Goal: Information Seeking & Learning: Learn about a topic

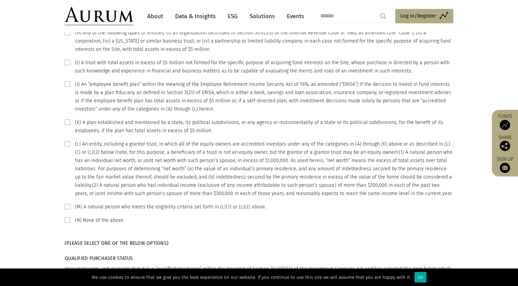
scroll to position [206, 0]
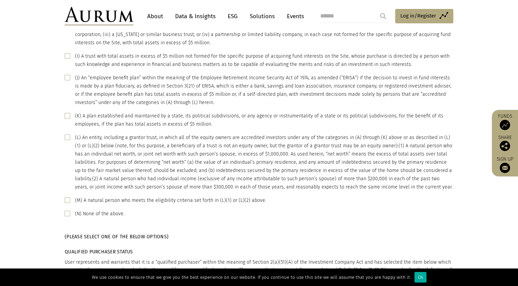
click at [69, 137] on span at bounding box center [68, 138] width 6 height 6
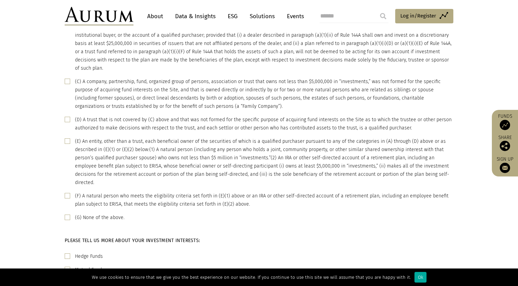
scroll to position [550, 0]
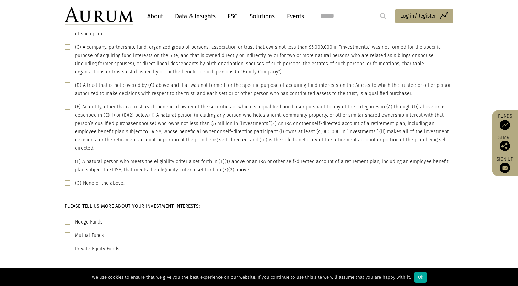
click at [68, 159] on span at bounding box center [68, 162] width 6 height 6
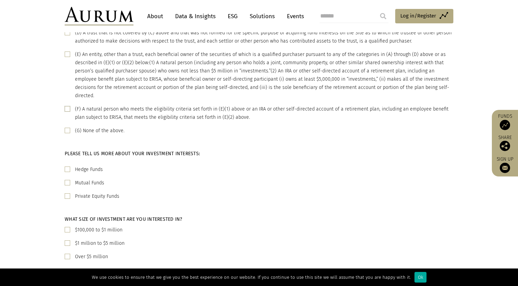
scroll to position [619, 0]
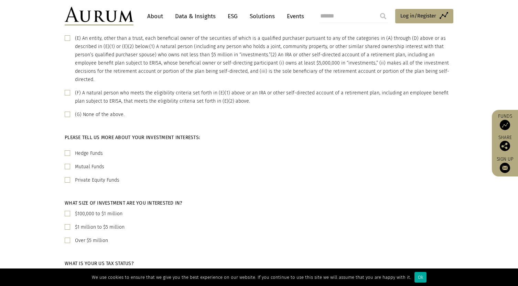
click at [69, 151] on span at bounding box center [68, 154] width 6 height 6
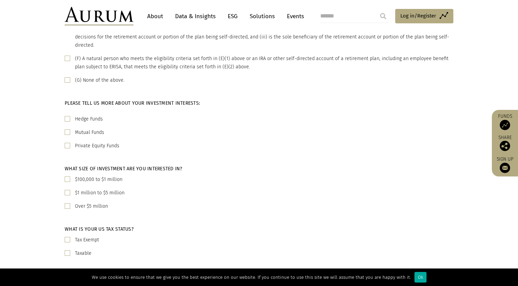
click at [68, 143] on span at bounding box center [68, 146] width 6 height 6
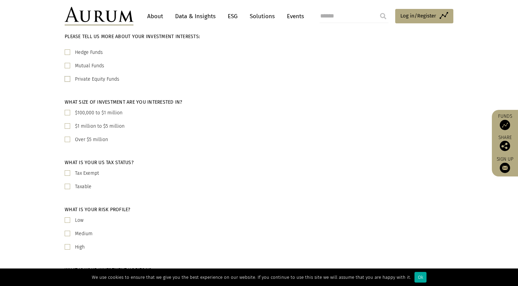
scroll to position [722, 0]
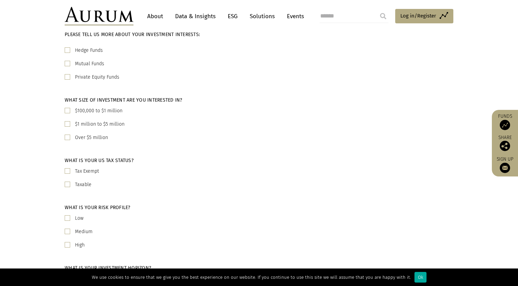
click at [68, 108] on span at bounding box center [68, 111] width 6 height 6
click at [67, 182] on span at bounding box center [68, 185] width 6 height 6
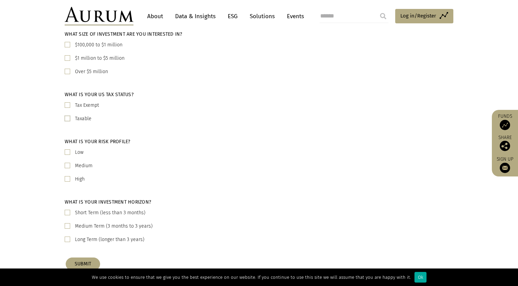
scroll to position [791, 0]
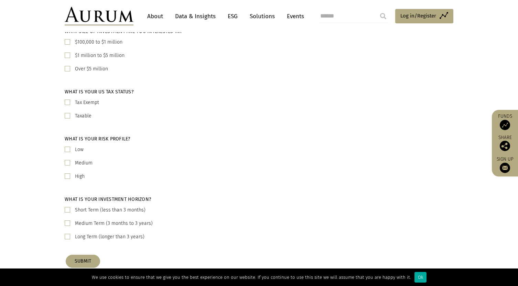
click at [67, 160] on span at bounding box center [68, 163] width 6 height 6
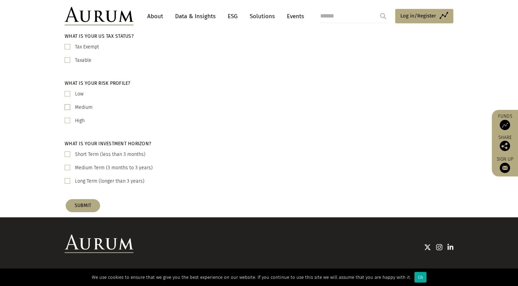
scroll to position [852, 0]
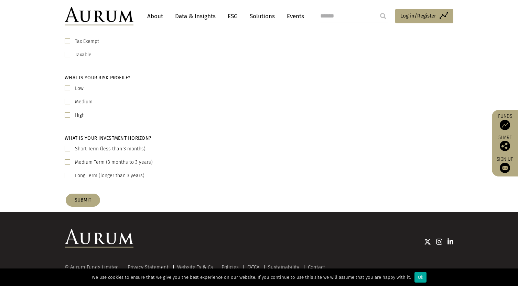
click at [68, 173] on span at bounding box center [68, 176] width 6 height 6
click at [94, 194] on button "SUBMIT" at bounding box center [83, 200] width 34 height 13
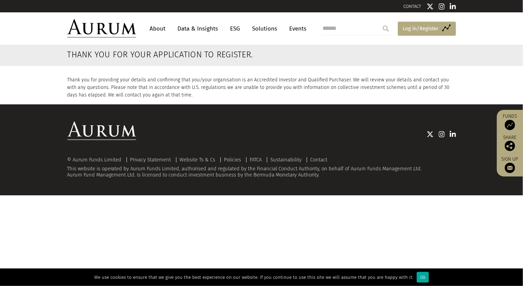
click at [413, 32] on span "Log in/Register" at bounding box center [421, 28] width 36 height 8
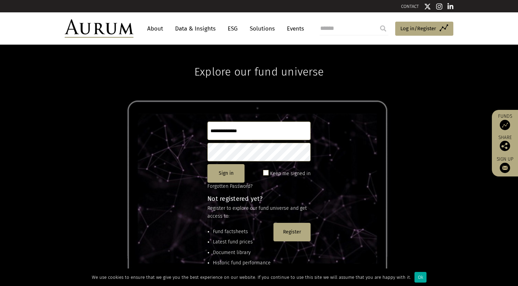
click at [245, 133] on input "text" at bounding box center [258, 131] width 103 height 19
type input "**********"
click at [268, 173] on span at bounding box center [266, 173] width 6 height 6
click at [228, 175] on button "Sign in" at bounding box center [225, 173] width 37 height 19
click at [193, 31] on link "Data & Insights" at bounding box center [195, 28] width 47 height 13
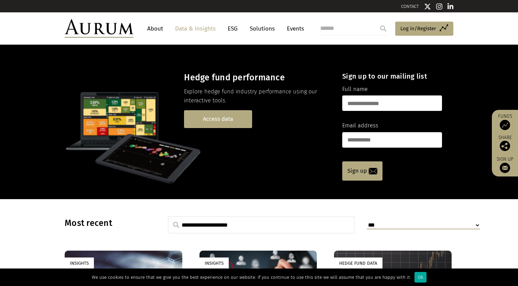
click at [230, 115] on link "Access data" at bounding box center [218, 119] width 68 height 18
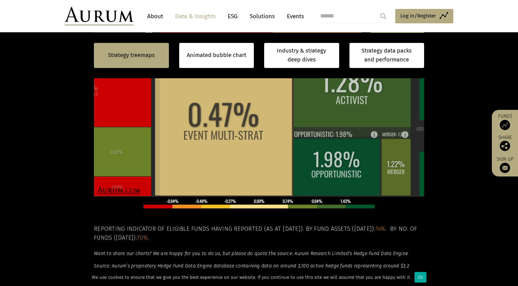
scroll to position [275, 0]
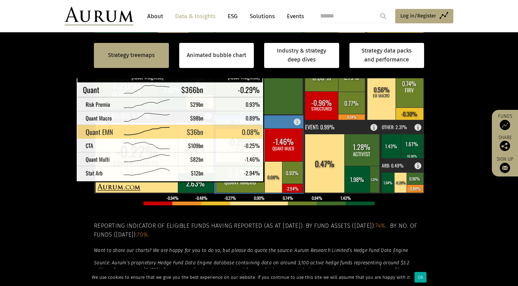
click at [275, 175] on rect at bounding box center [273, 177] width 18 height 31
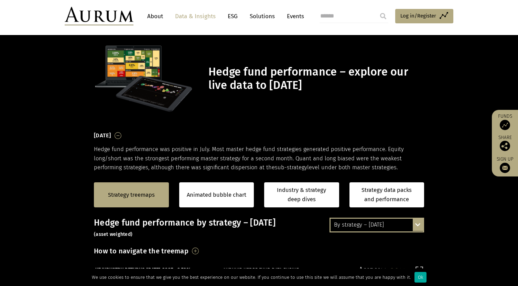
scroll to position [0, 0]
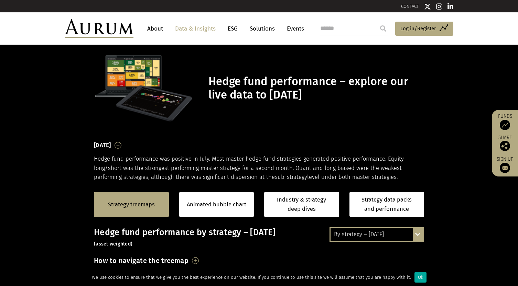
click at [187, 27] on link "Data & Insights" at bounding box center [195, 28] width 47 height 13
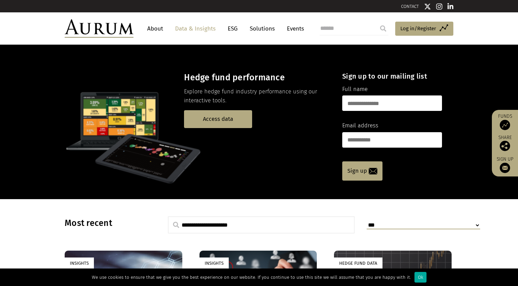
click at [158, 28] on link "About" at bounding box center [155, 28] width 23 height 13
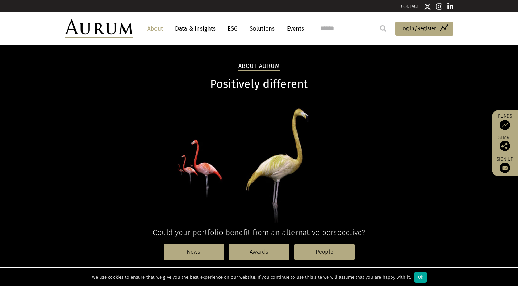
click at [199, 29] on link "Data & Insights" at bounding box center [195, 28] width 47 height 13
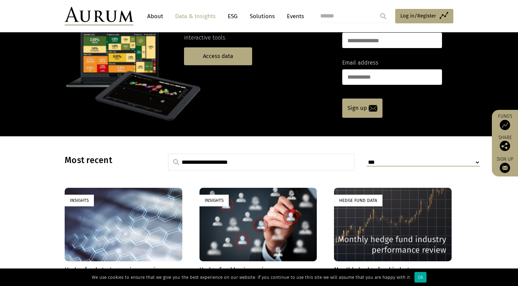
scroll to position [69, 0]
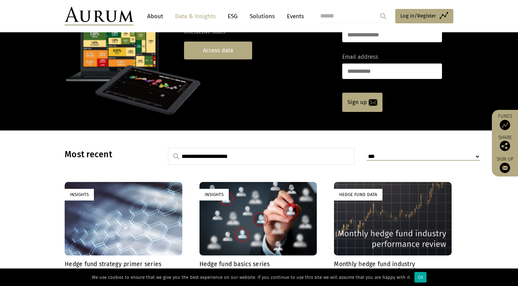
click at [208, 53] on link "Access data" at bounding box center [218, 51] width 68 height 18
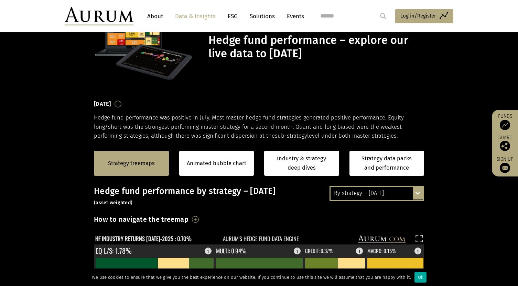
scroll to position [69, 0]
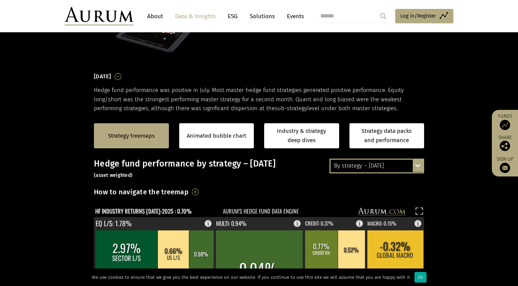
click at [416, 166] on div "By strategy – July 2025 By strategy – July 2025 By strategy – year to date 2016…" at bounding box center [376, 166] width 95 height 14
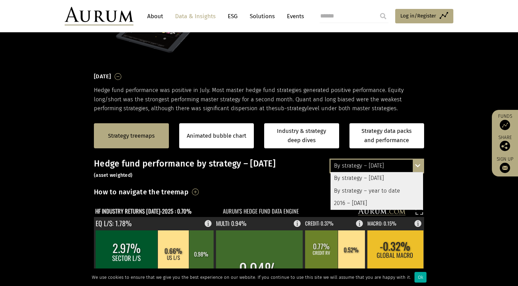
click at [392, 192] on div "By strategy – year to date" at bounding box center [377, 191] width 93 height 12
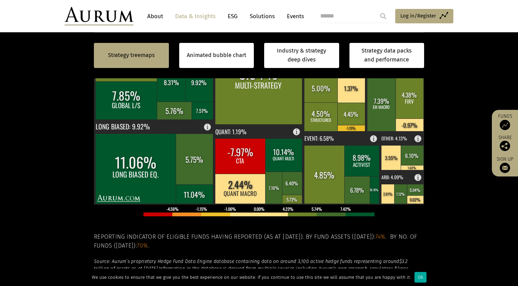
scroll to position [275, 0]
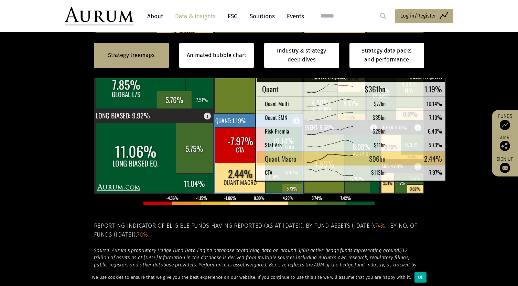
click at [238, 174] on rect at bounding box center [240, 178] width 51 height 30
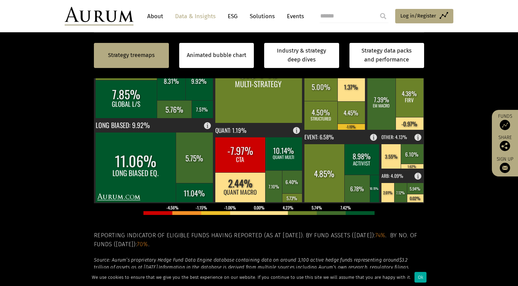
scroll to position [241, 0]
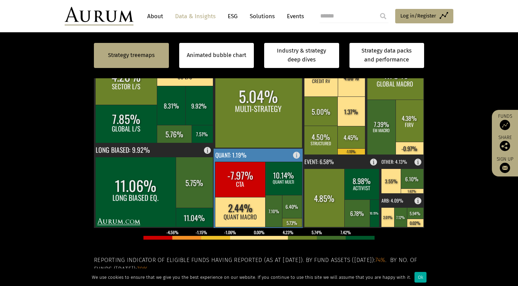
click at [295, 155] on rect at bounding box center [298, 154] width 8 height 10
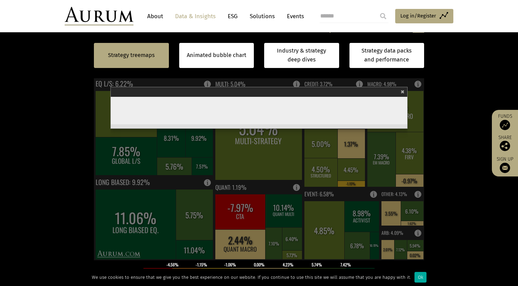
scroll to position [206, 0]
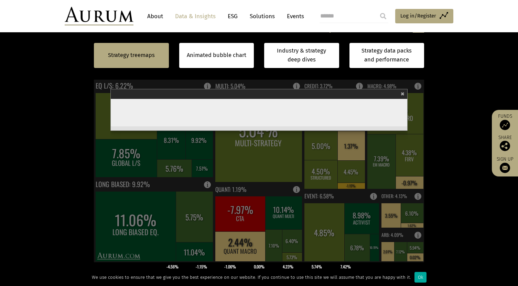
click at [163, 75] on div "Strategy treemaps Animated bubble chart Industry & strategy deep dives Strategy…" at bounding box center [259, 56] width 330 height 46
click at [403, 93] on span "×" at bounding box center [403, 93] width 4 height 8
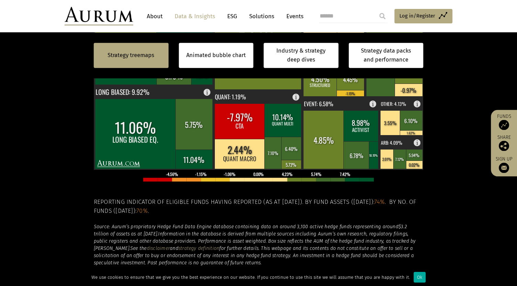
scroll to position [310, 0]
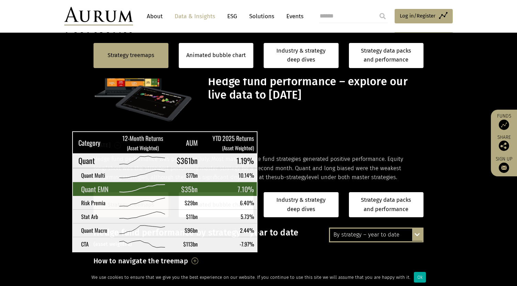
scroll to position [310, 0]
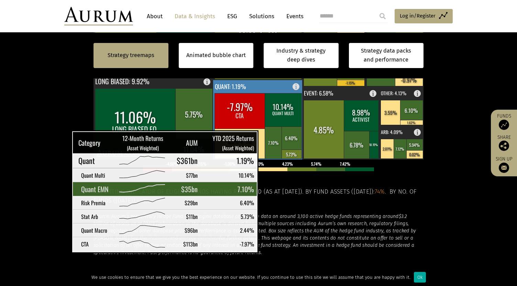
drag, startPoint x: 0, startPoint y: 0, endPoint x: 271, endPoint y: 140, distance: 304.7
click at [271, 140] on rect at bounding box center [274, 143] width 18 height 32
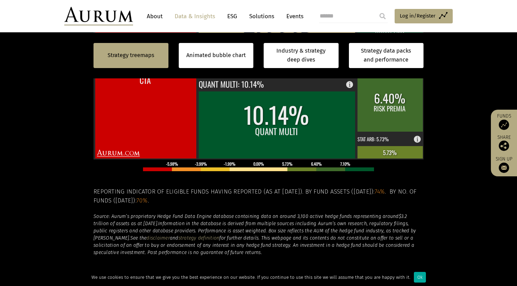
click at [147, 238] on link "disclaimer" at bounding box center [158, 238] width 23 height 6
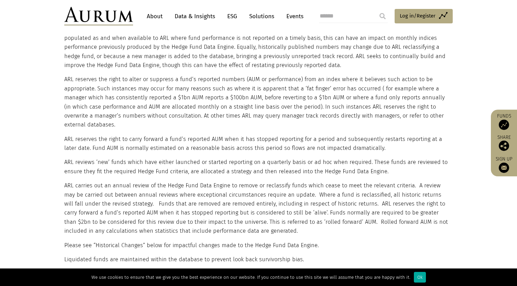
scroll to position [550, 0]
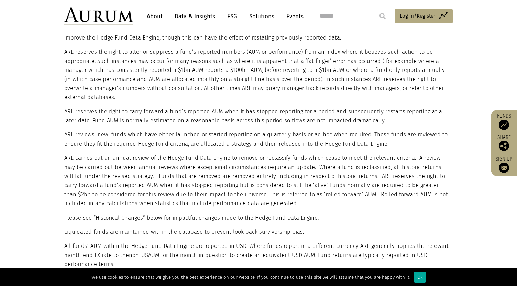
click at [155, 17] on link "About" at bounding box center [154, 16] width 23 height 13
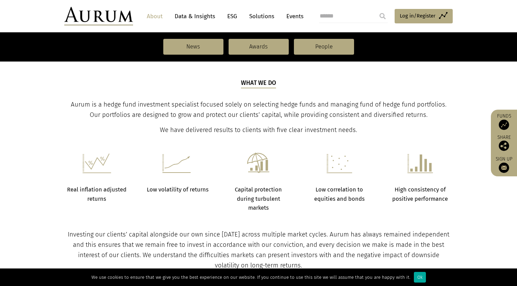
scroll to position [206, 0]
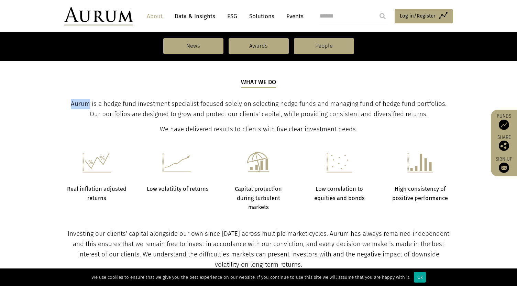
drag, startPoint x: 84, startPoint y: 104, endPoint x: 67, endPoint y: 105, distance: 16.9
click at [71, 105] on span "Aurum is a hedge fund investment specialist focused solely on selecting hedge f…" at bounding box center [259, 109] width 376 height 18
drag, startPoint x: 67, startPoint y: 105, endPoint x: 71, endPoint y: 104, distance: 4.5
copy span "Aurum"
click at [196, 17] on link "Data & Insights" at bounding box center [194, 16] width 47 height 13
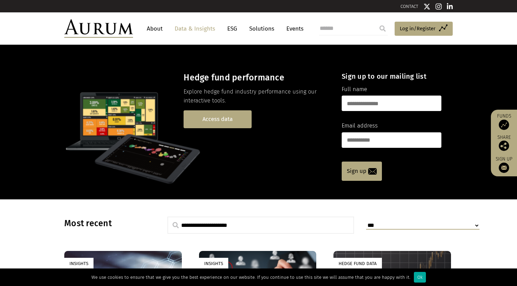
click at [210, 122] on link "Access data" at bounding box center [218, 119] width 68 height 18
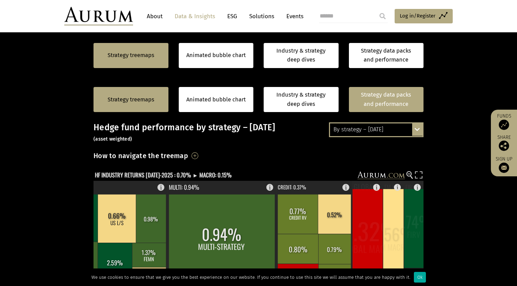
scroll to position [103, 0]
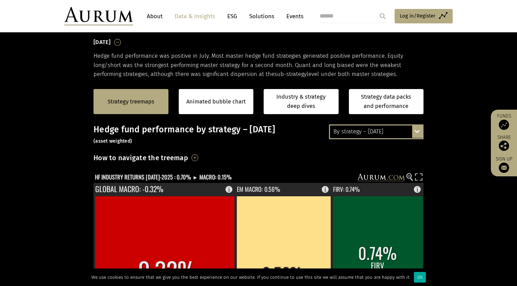
click at [418, 131] on div "By strategy – July 2025 By strategy – July 2025 By strategy – year to date 2016…" at bounding box center [376, 132] width 95 height 14
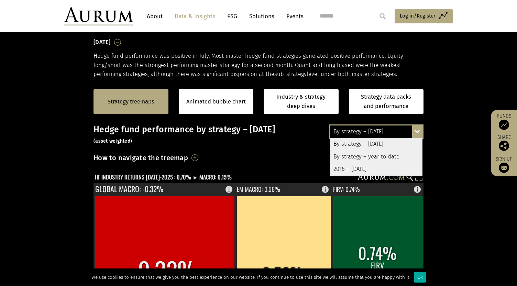
click at [385, 156] on div "By strategy – year to date" at bounding box center [376, 157] width 93 height 12
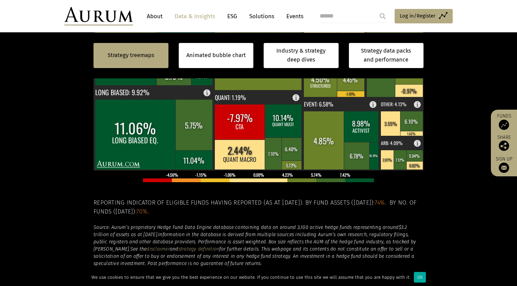
scroll to position [310, 0]
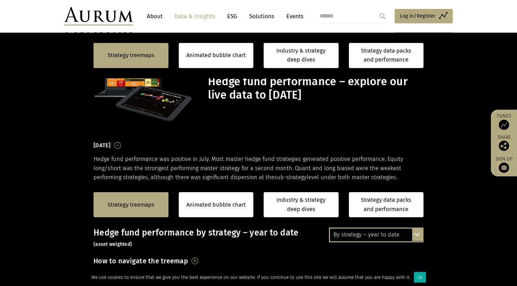
scroll to position [310, 0]
